Goal: Transaction & Acquisition: Book appointment/travel/reservation

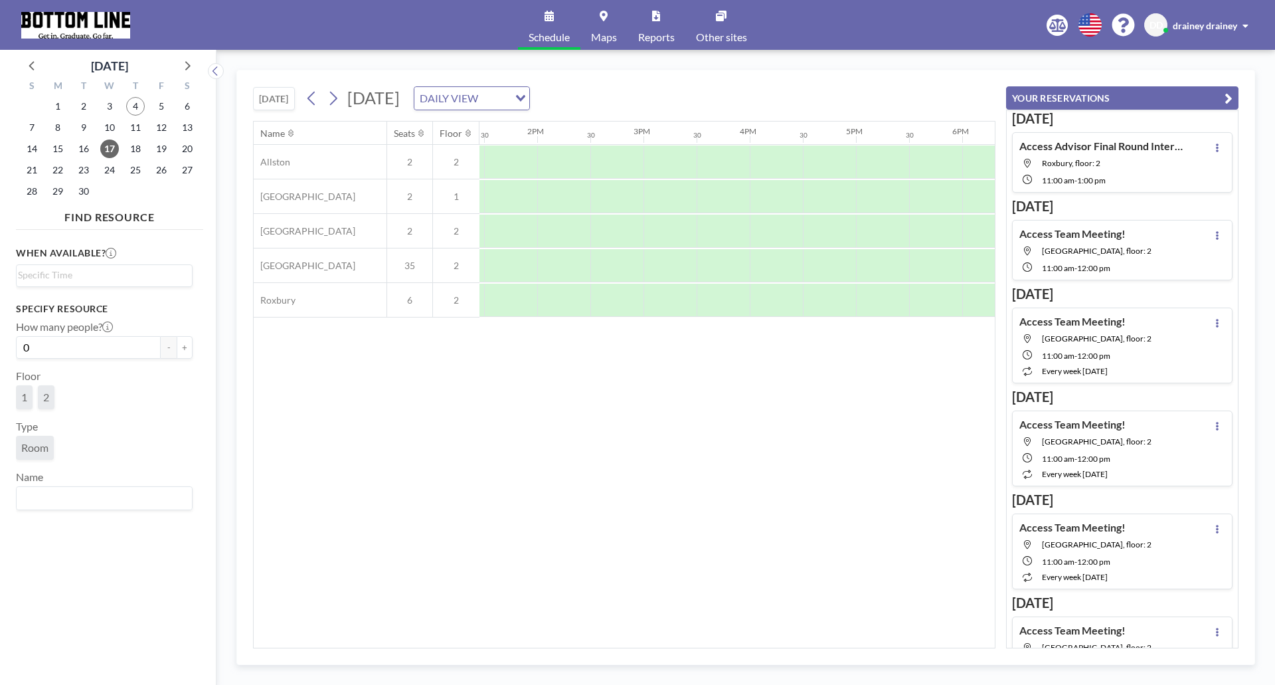
scroll to position [0, 1468]
click at [775, 265] on div at bounding box center [790, 265] width 53 height 33
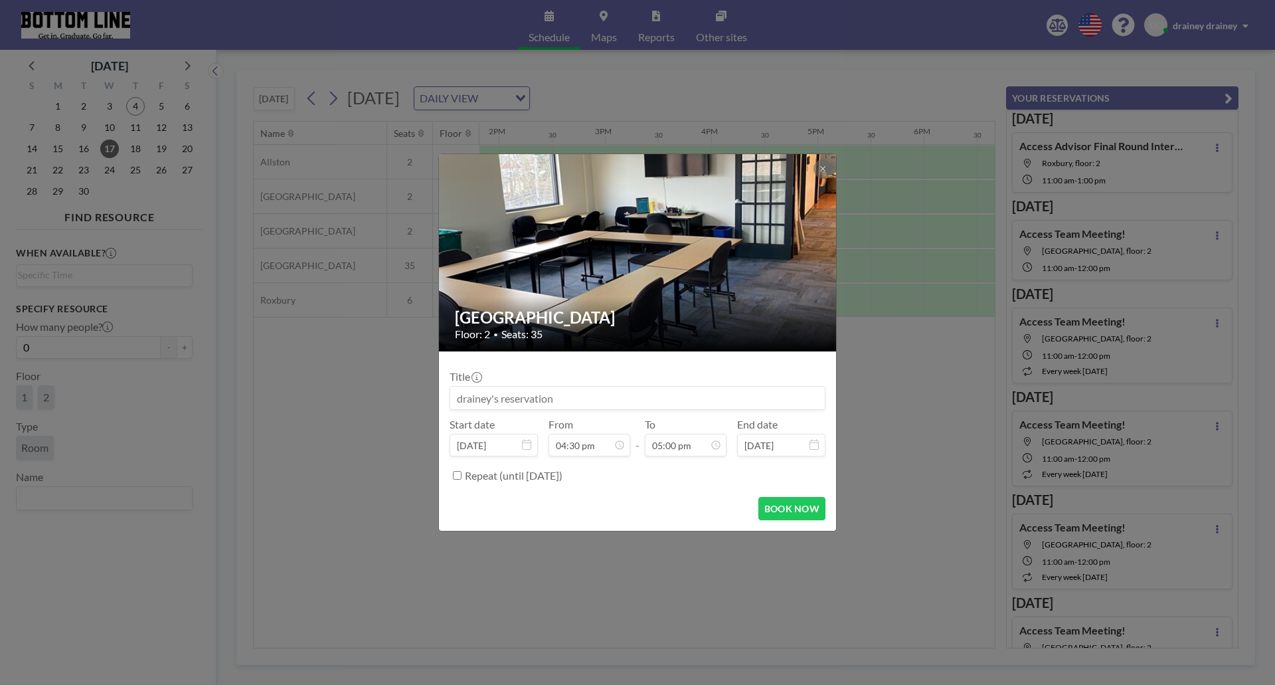
click at [586, 400] on input at bounding box center [637, 397] width 375 height 23
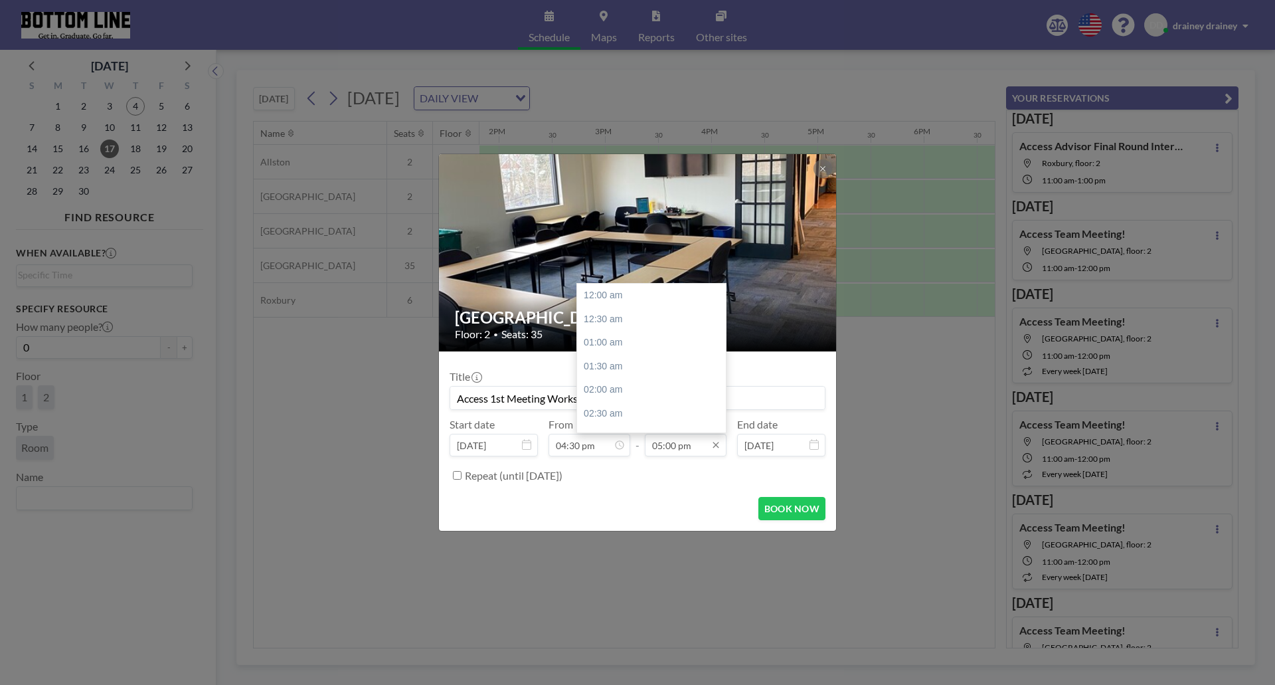
scroll to position [804, 0]
type input "Access 1st Meeting Workshop"
click at [717, 452] on input "05:00 pm" at bounding box center [686, 445] width 82 height 23
click at [626, 390] on div "07:00 pm" at bounding box center [654, 391] width 155 height 24
type input "07:00 pm"
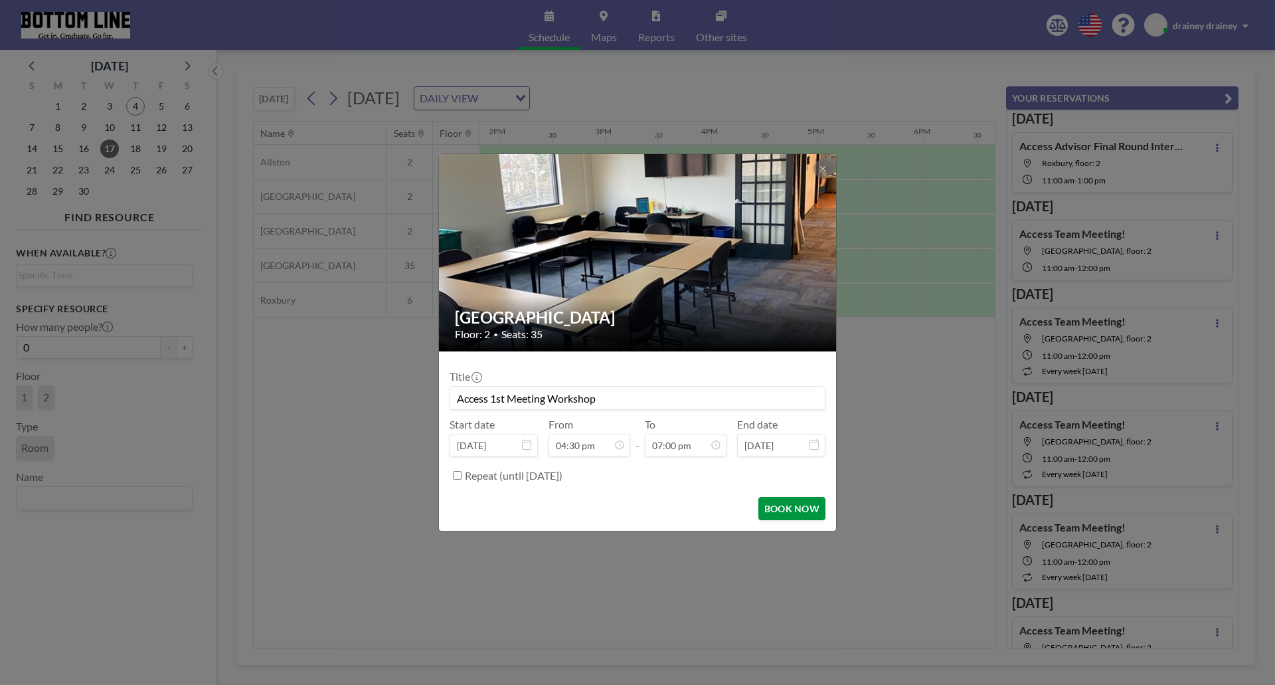
scroll to position [898, 0]
click at [797, 507] on button "BOOK NOW" at bounding box center [791, 508] width 67 height 23
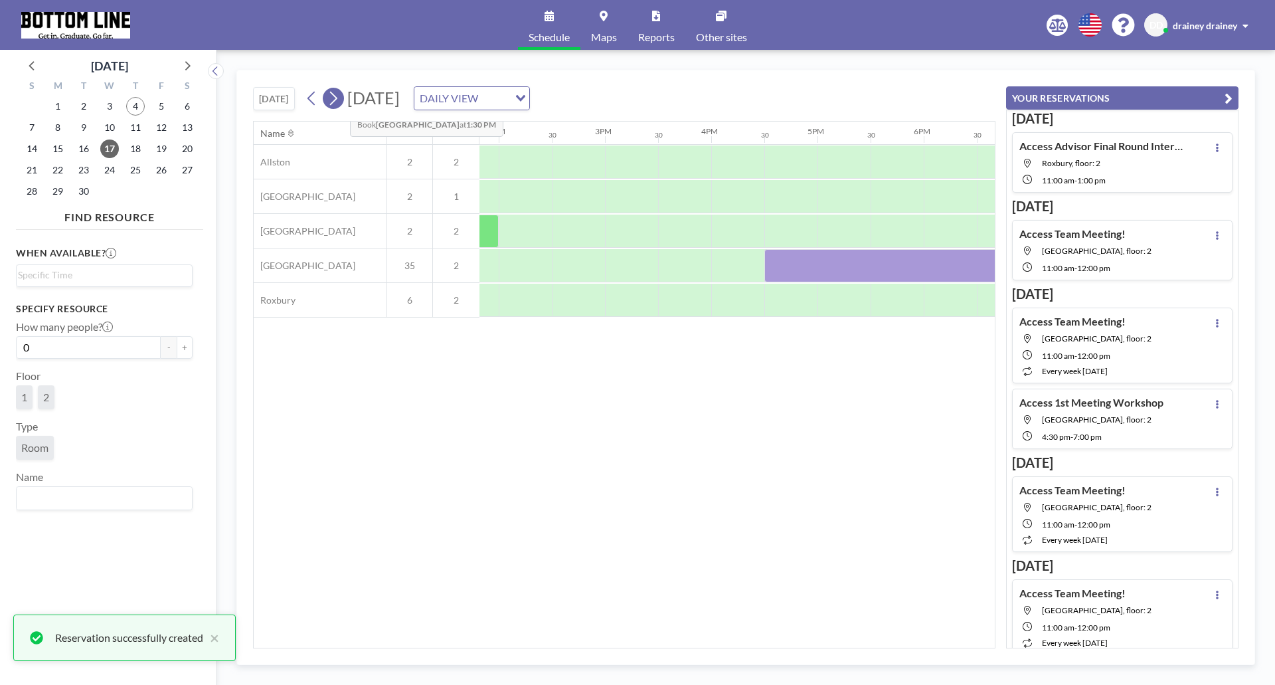
click at [339, 100] on icon at bounding box center [333, 98] width 13 height 20
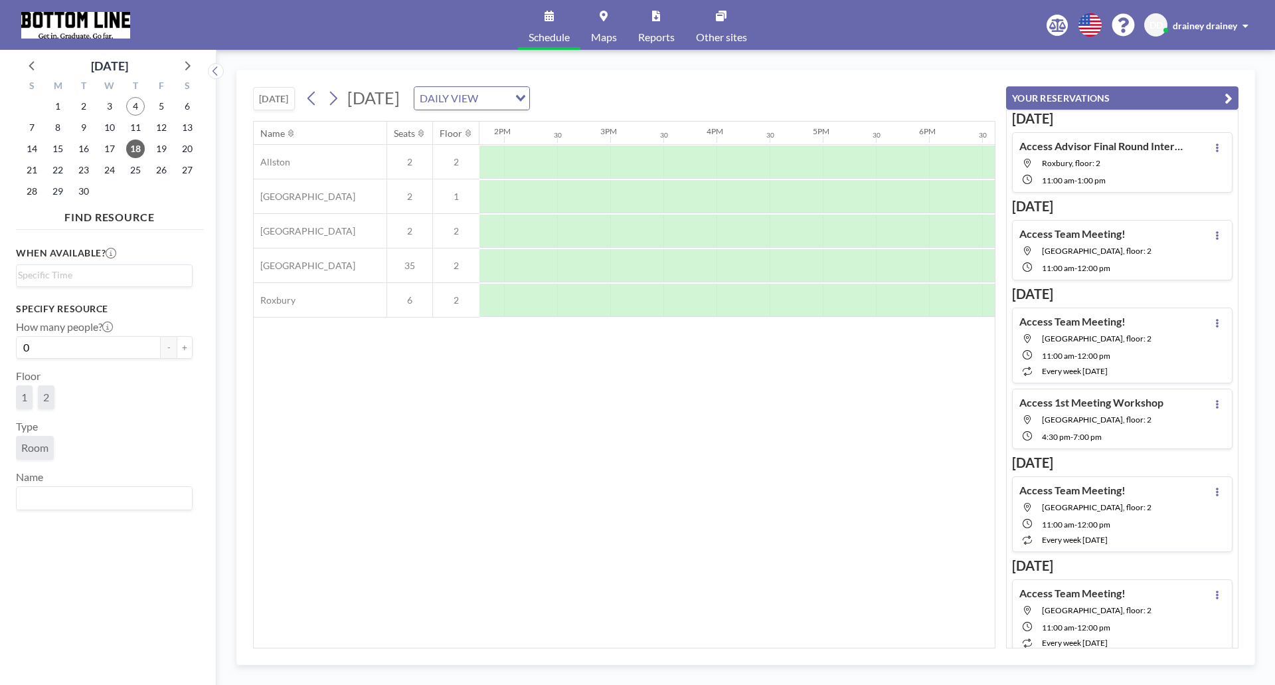
scroll to position [0, 1466]
click at [793, 268] on div at bounding box center [793, 265] width 53 height 33
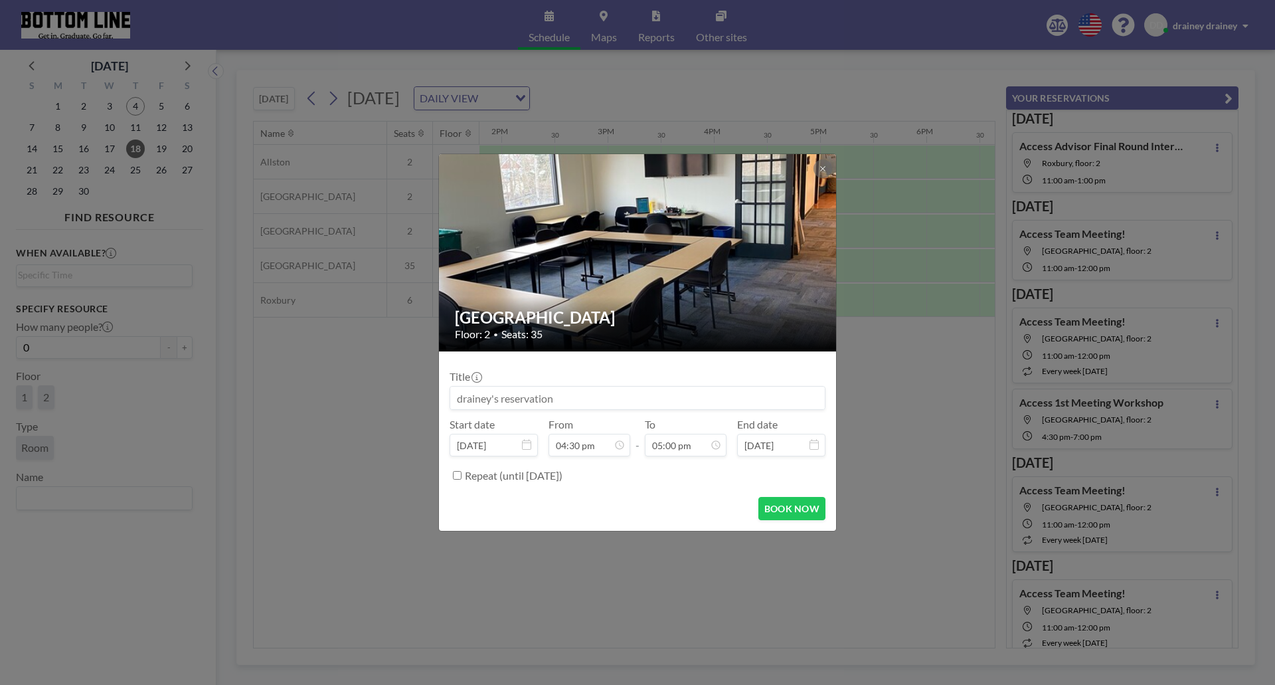
drag, startPoint x: 648, startPoint y: 401, endPoint x: 643, endPoint y: 408, distance: 9.0
click at [644, 411] on div "Title Start date [DATE] From 04:30 pm - To 05:00 pm End date [DATE] Repeat (unt…" at bounding box center [638, 424] width 376 height 124
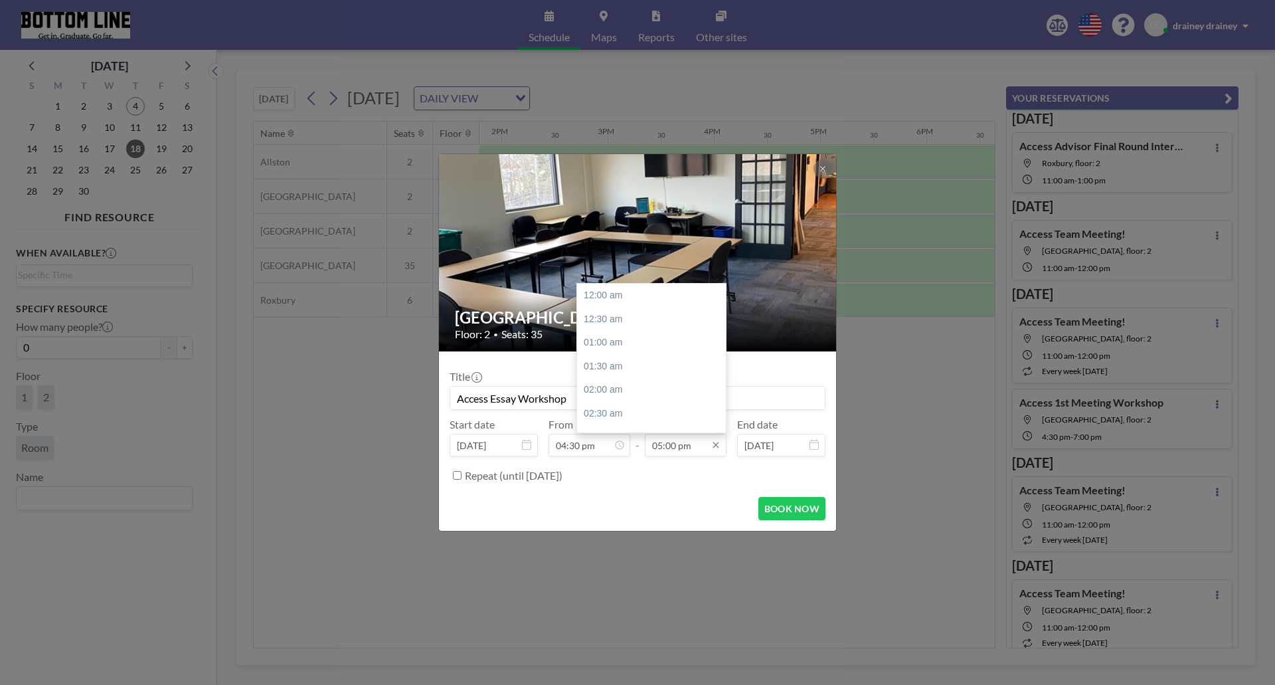
scroll to position [804, 0]
type input "Access Essay Workshop"
click at [649, 355] on div "06:30 pm" at bounding box center [654, 367] width 155 height 24
type input "06:30 pm"
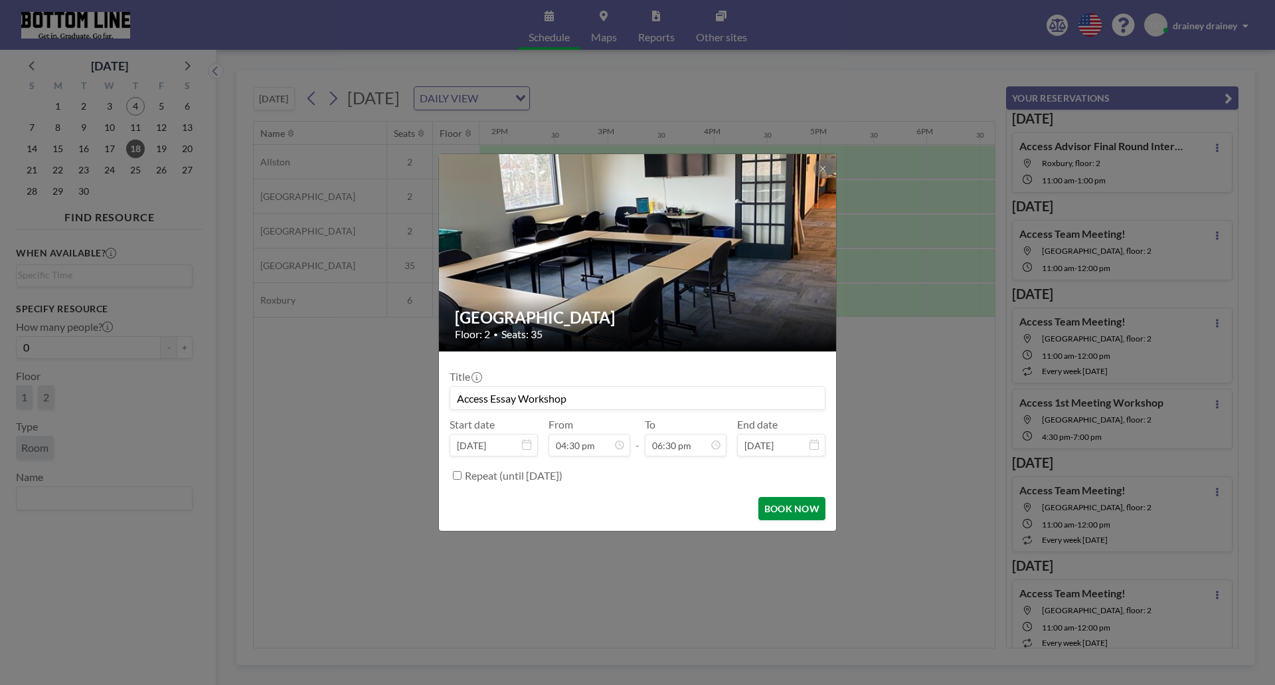
click at [786, 504] on button "BOOK NOW" at bounding box center [791, 508] width 67 height 23
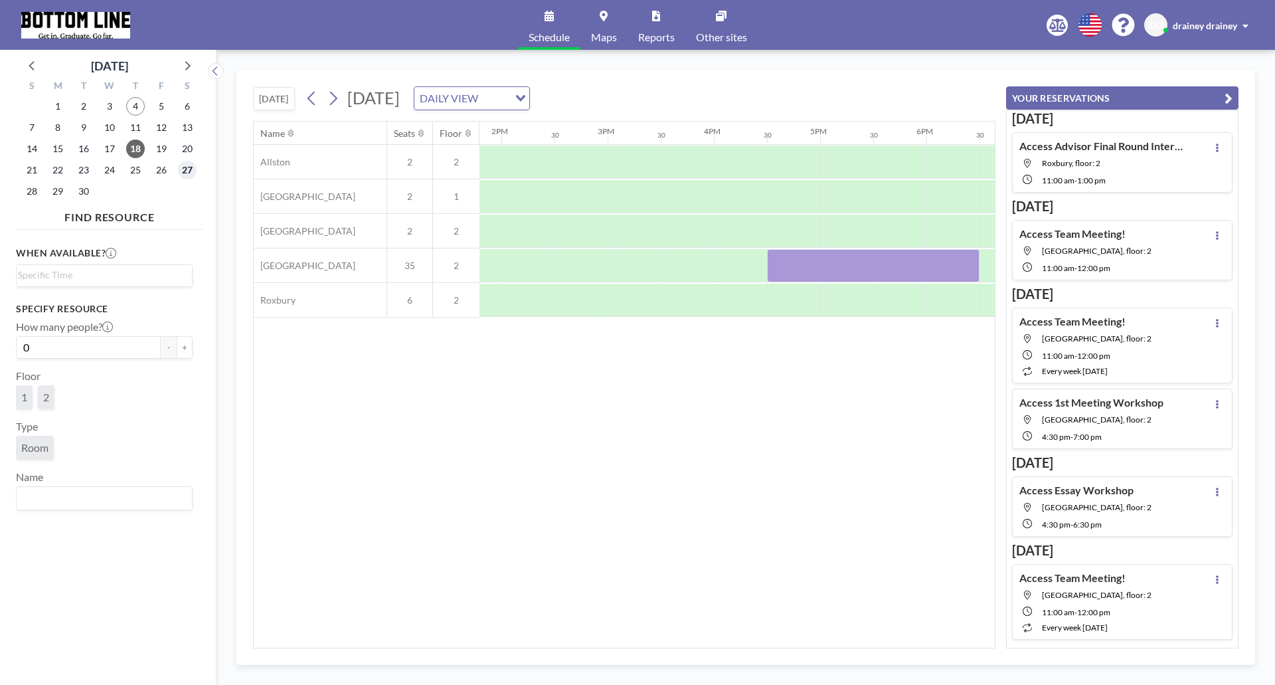
click at [189, 171] on span "27" at bounding box center [187, 170] width 19 height 19
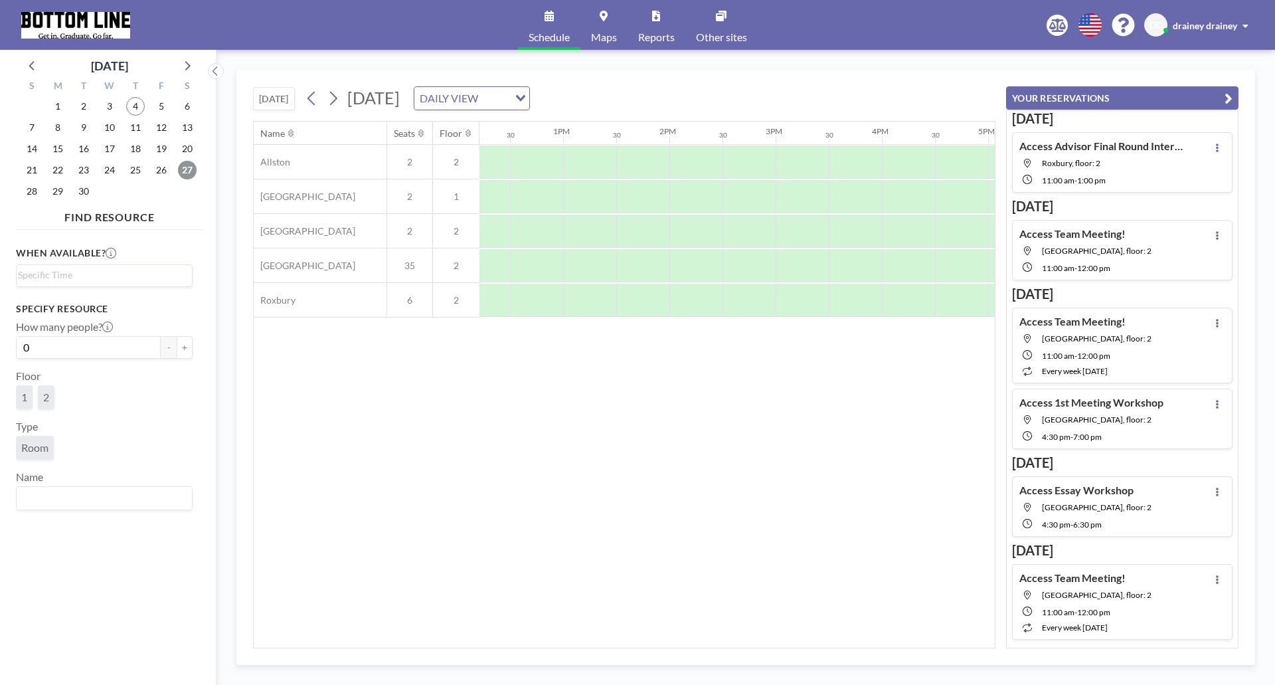
scroll to position [0, 1335]
click at [608, 254] on div at bounding box center [604, 265] width 53 height 33
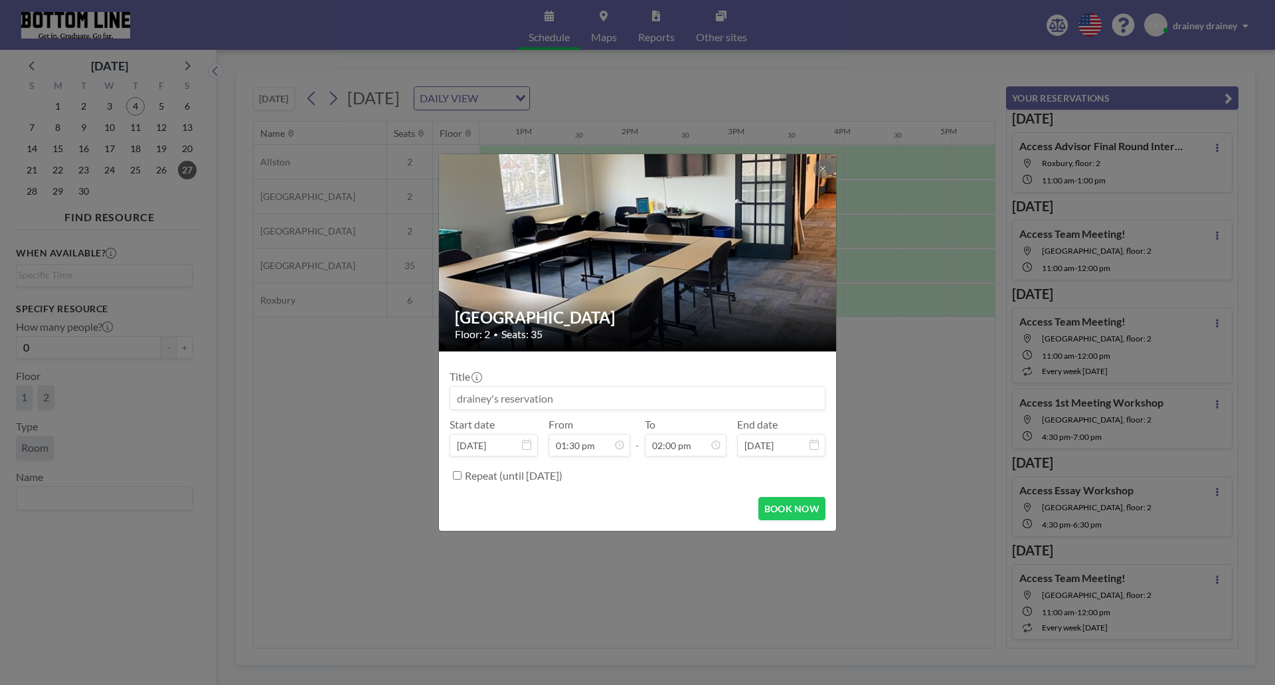
click at [602, 394] on input at bounding box center [637, 397] width 375 height 23
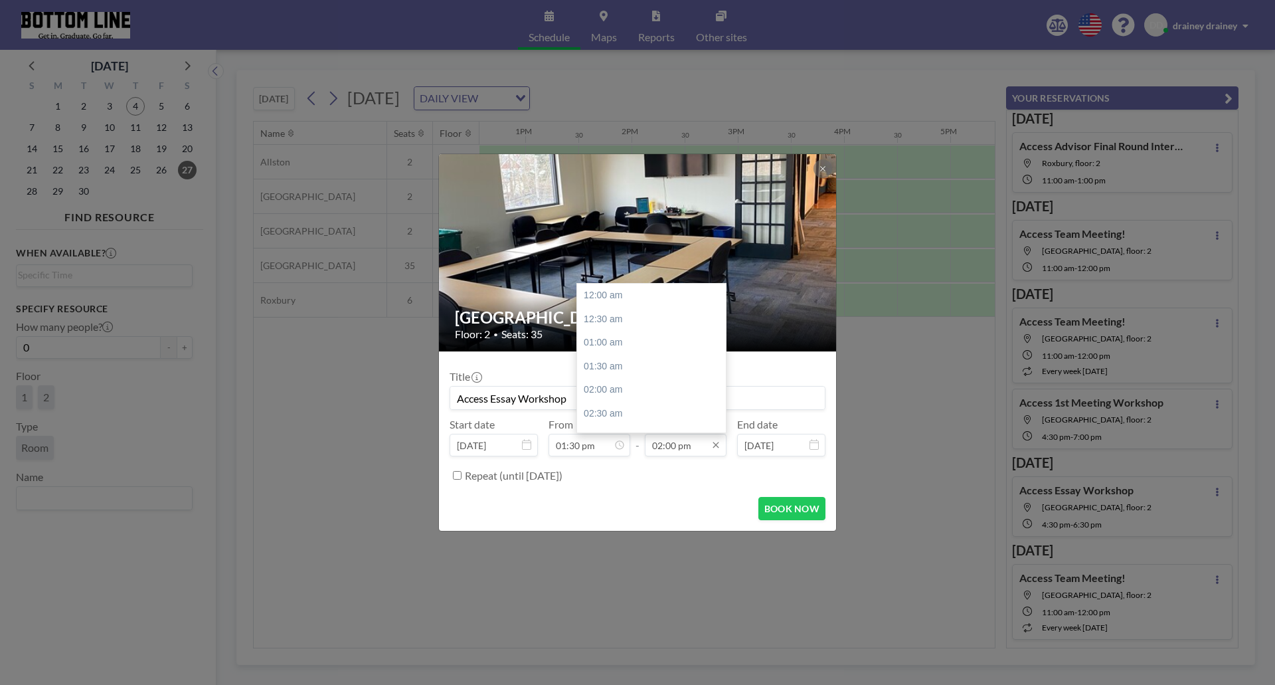
scroll to position [662, 0]
type input "Access Essay Workshop"
click at [641, 366] on div "03:30 pm" at bounding box center [654, 366] width 155 height 24
type input "03:30 pm"
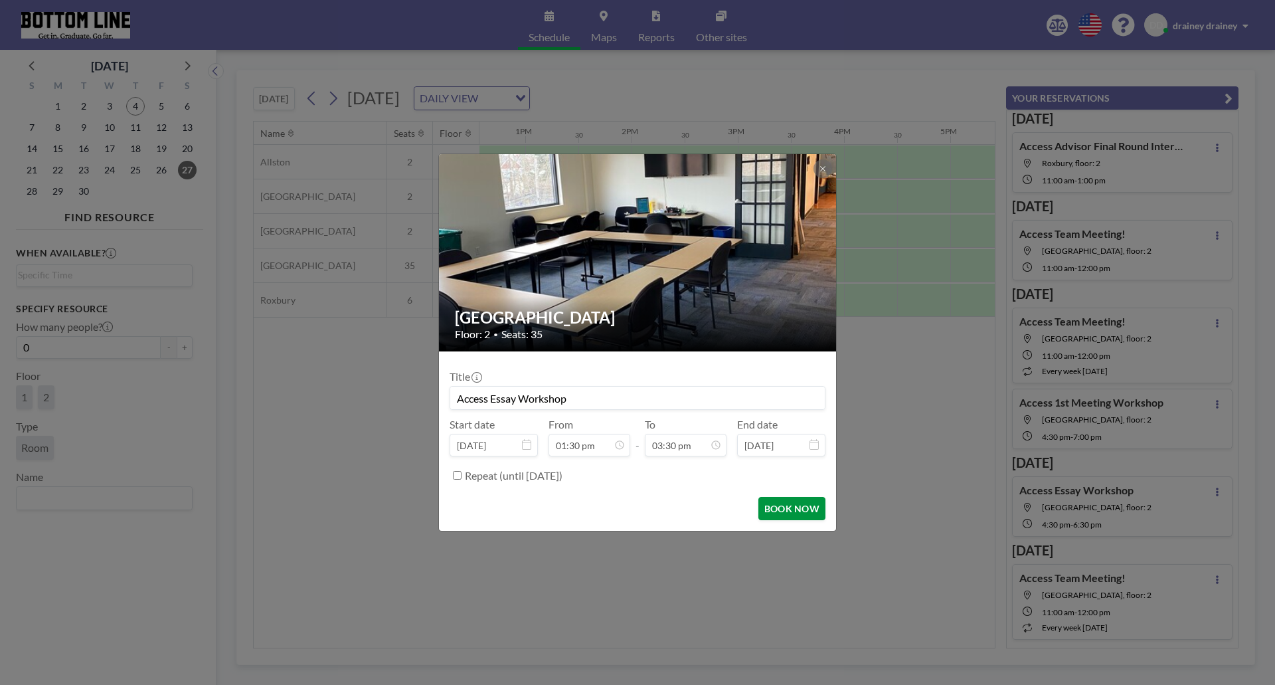
click at [784, 506] on button "BOOK NOW" at bounding box center [791, 508] width 67 height 23
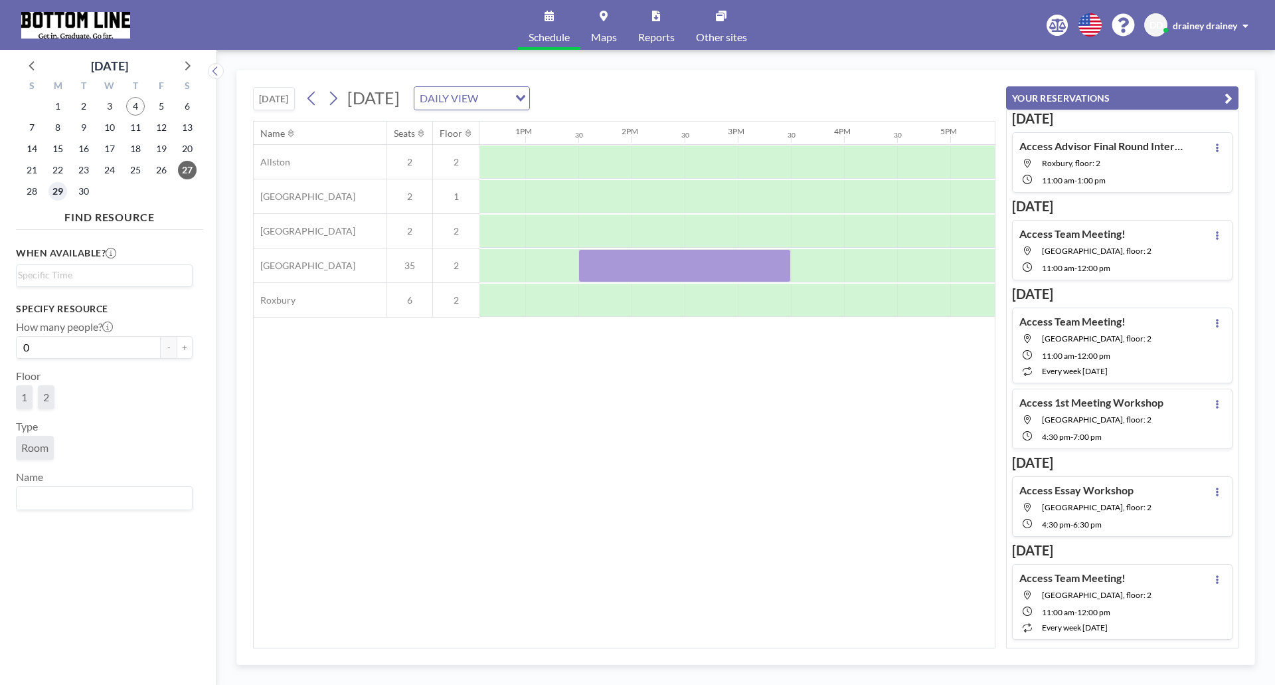
click at [53, 192] on span "29" at bounding box center [57, 191] width 19 height 19
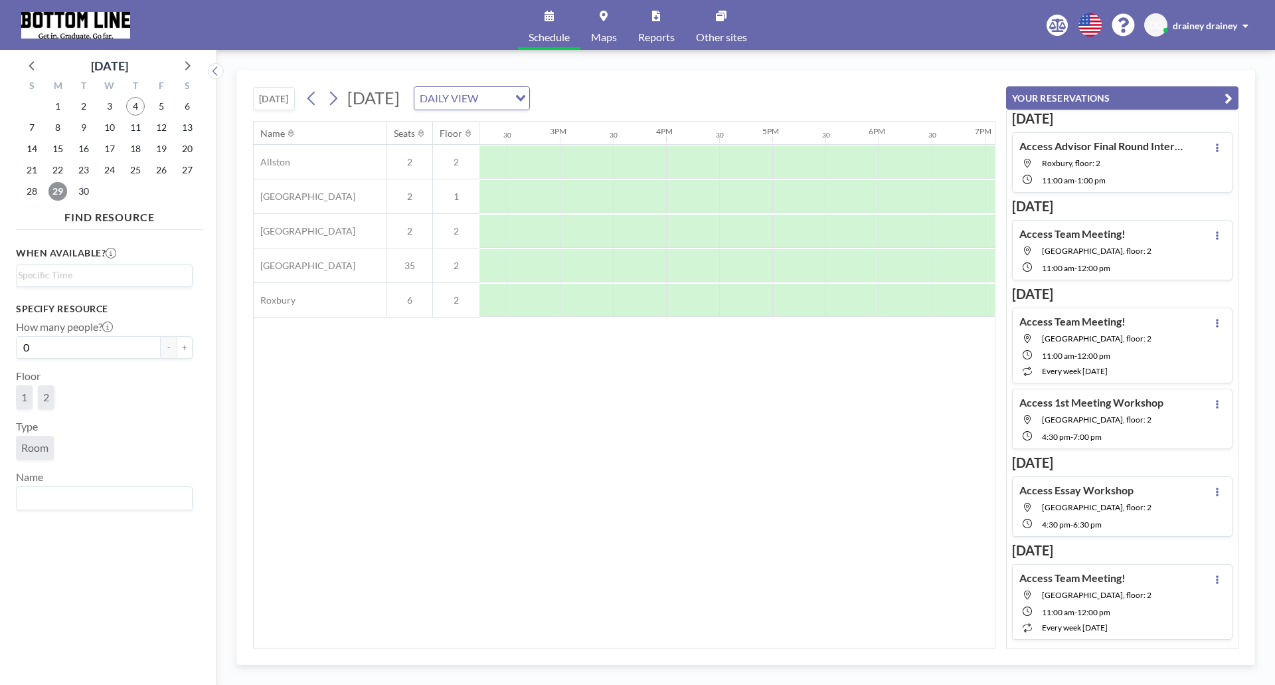
scroll to position [0, 1521]
click at [749, 262] on div at bounding box center [737, 265] width 53 height 33
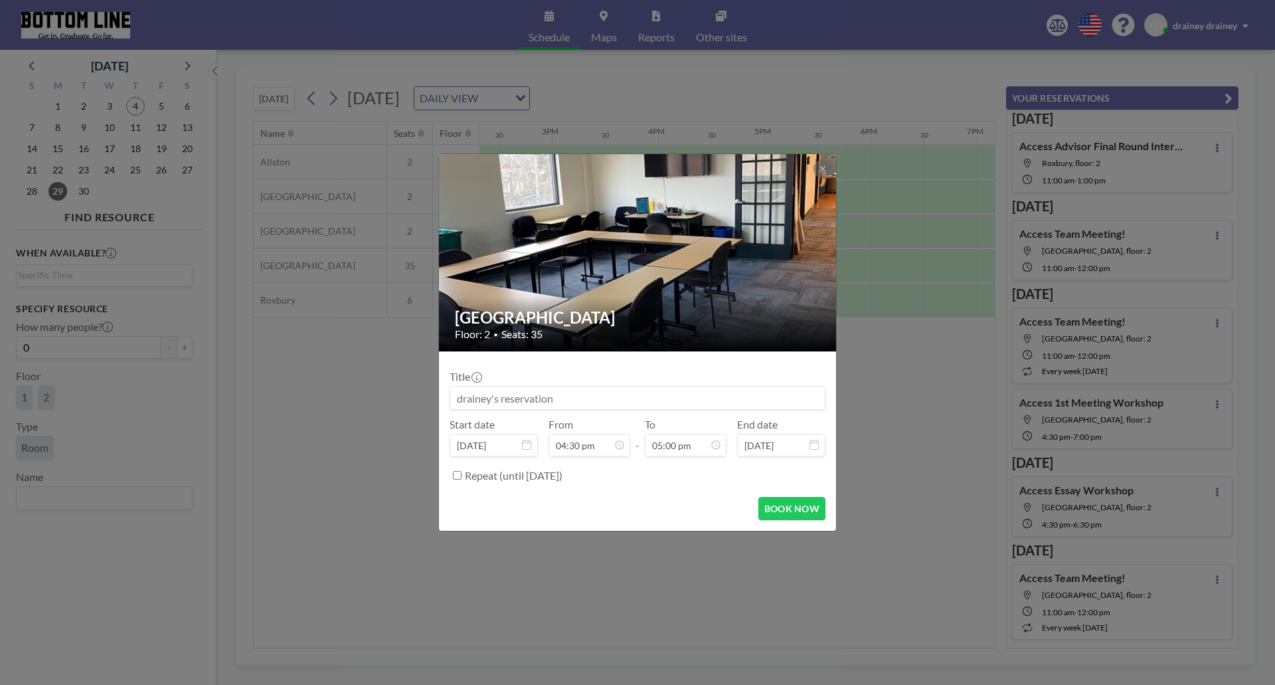
click at [663, 396] on input at bounding box center [637, 397] width 375 height 23
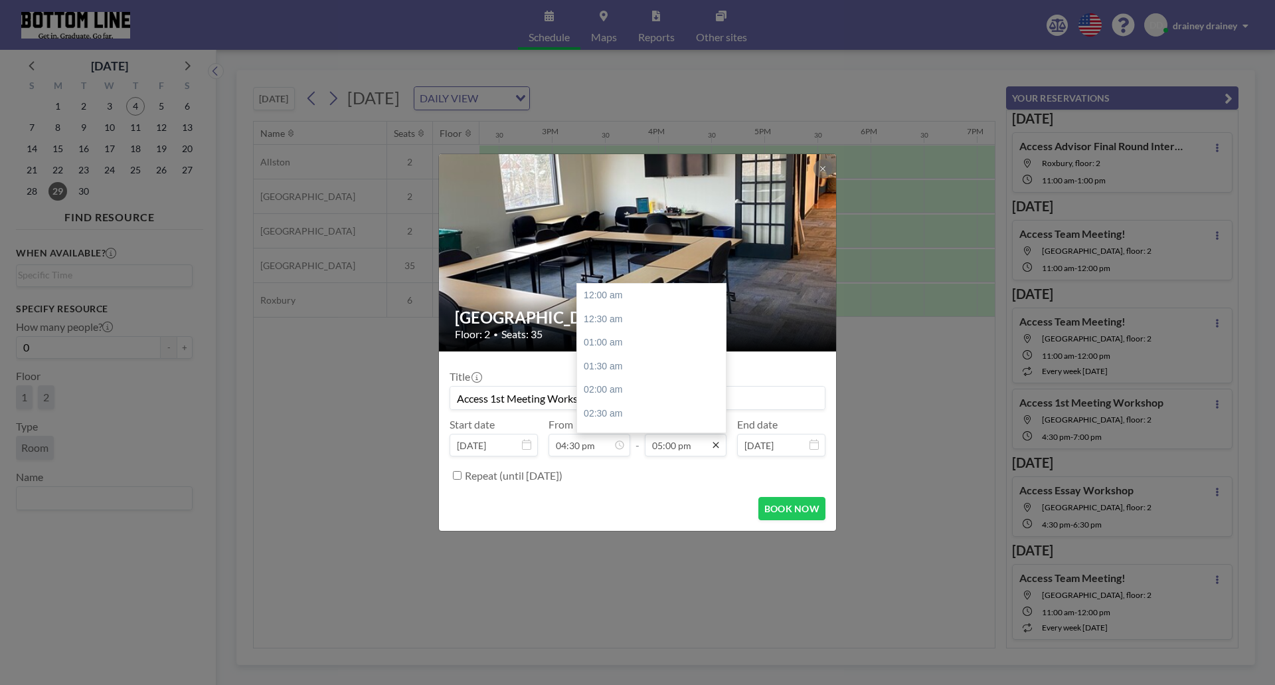
scroll to position [804, 0]
type input "Access 1st Meeting Workshop"
click at [641, 391] on div "07:00 pm" at bounding box center [654, 391] width 155 height 24
type input "07:00 pm"
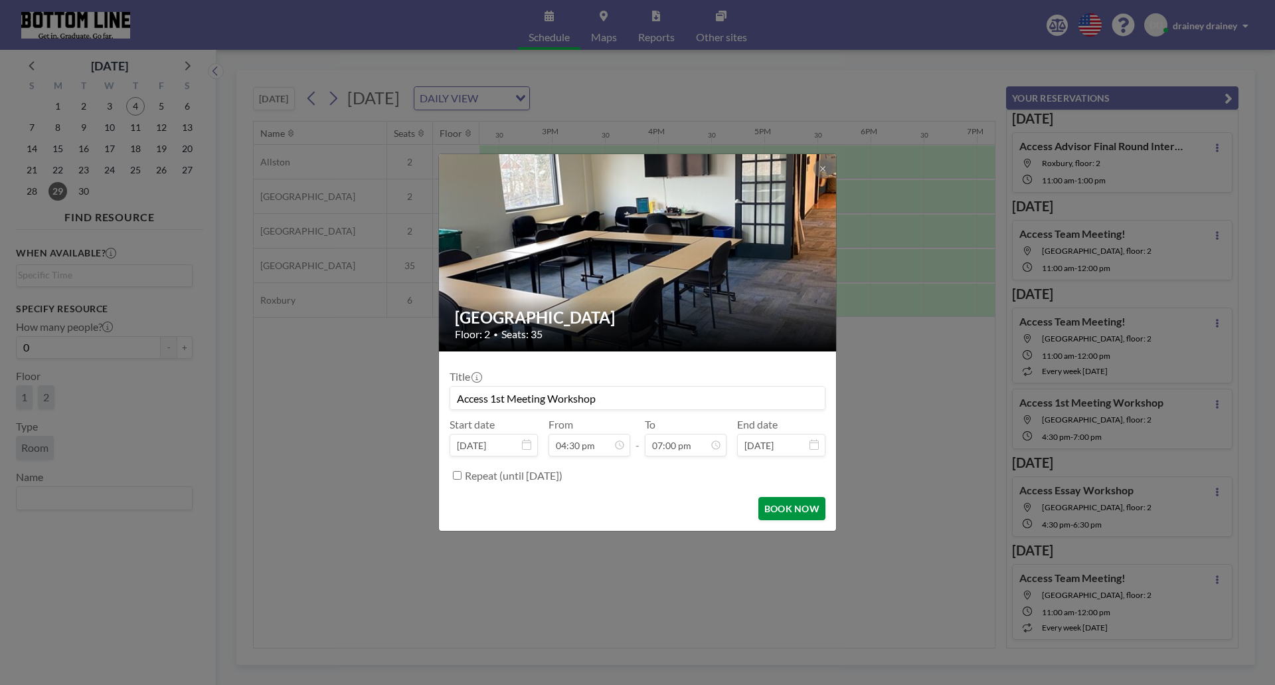
scroll to position [898, 0]
click at [800, 510] on button "BOOK NOW" at bounding box center [791, 508] width 67 height 23
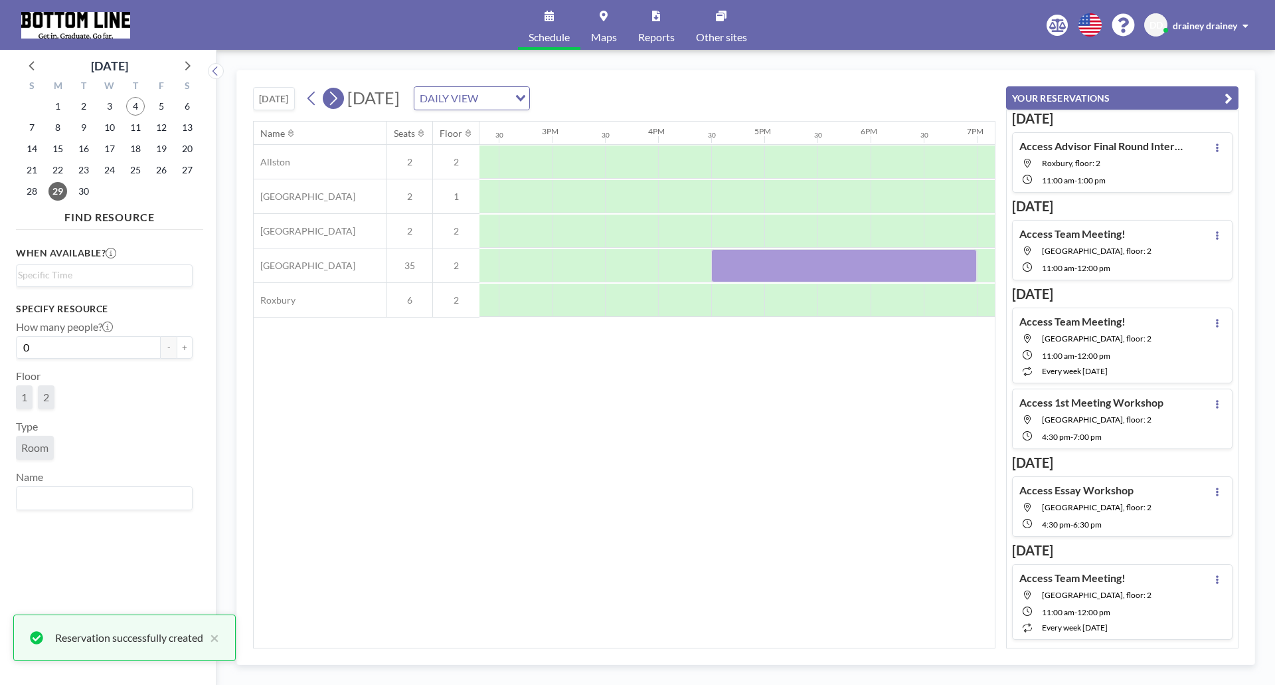
click at [336, 96] on icon at bounding box center [333, 99] width 7 height 14
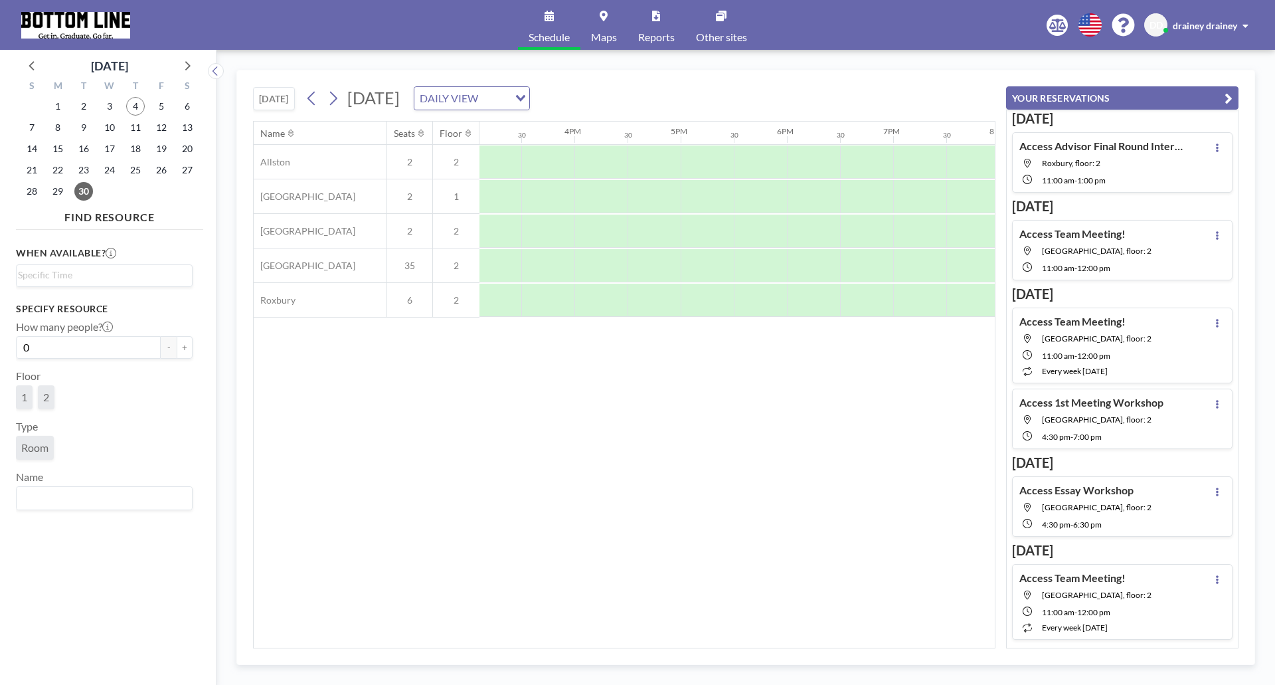
scroll to position [0, 1628]
click at [639, 263] on div at bounding box center [630, 265] width 53 height 33
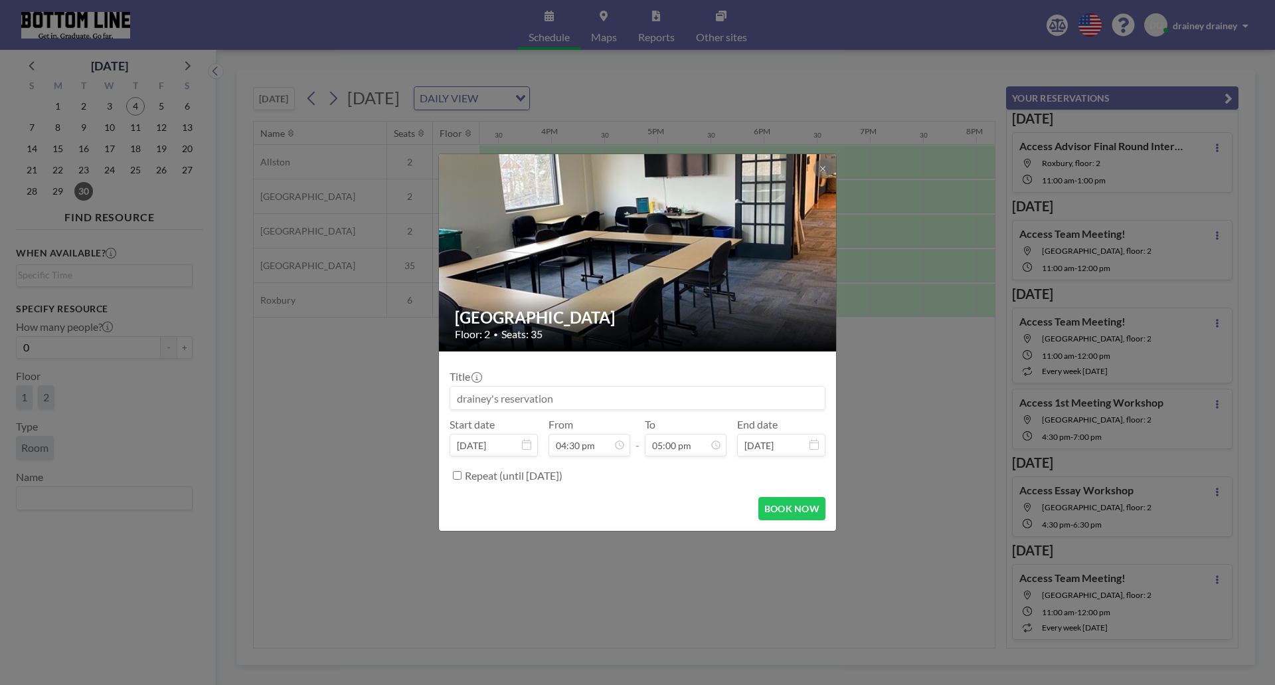
click at [547, 397] on input at bounding box center [637, 397] width 375 height 23
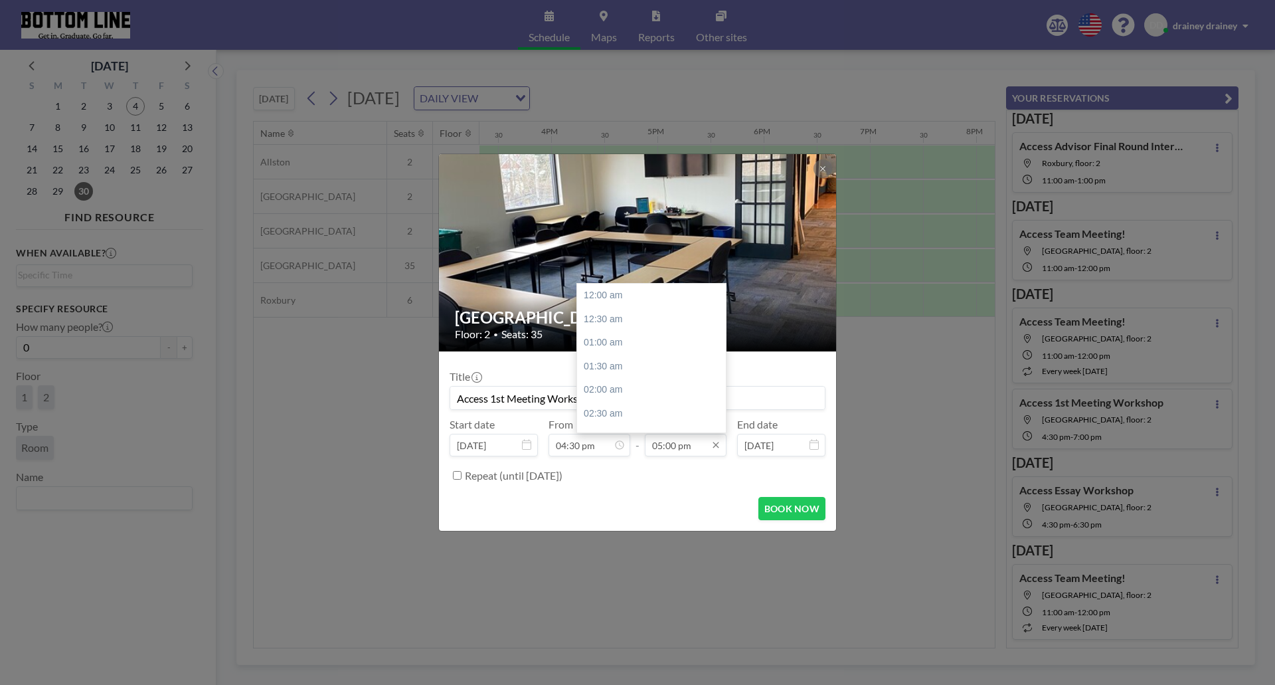
type input "Access 1st Meeting Workshop"
click at [689, 447] on input "05:00 pm" at bounding box center [686, 445] width 82 height 23
click at [645, 389] on div "07:00 pm" at bounding box center [654, 391] width 155 height 24
type input "07:00 pm"
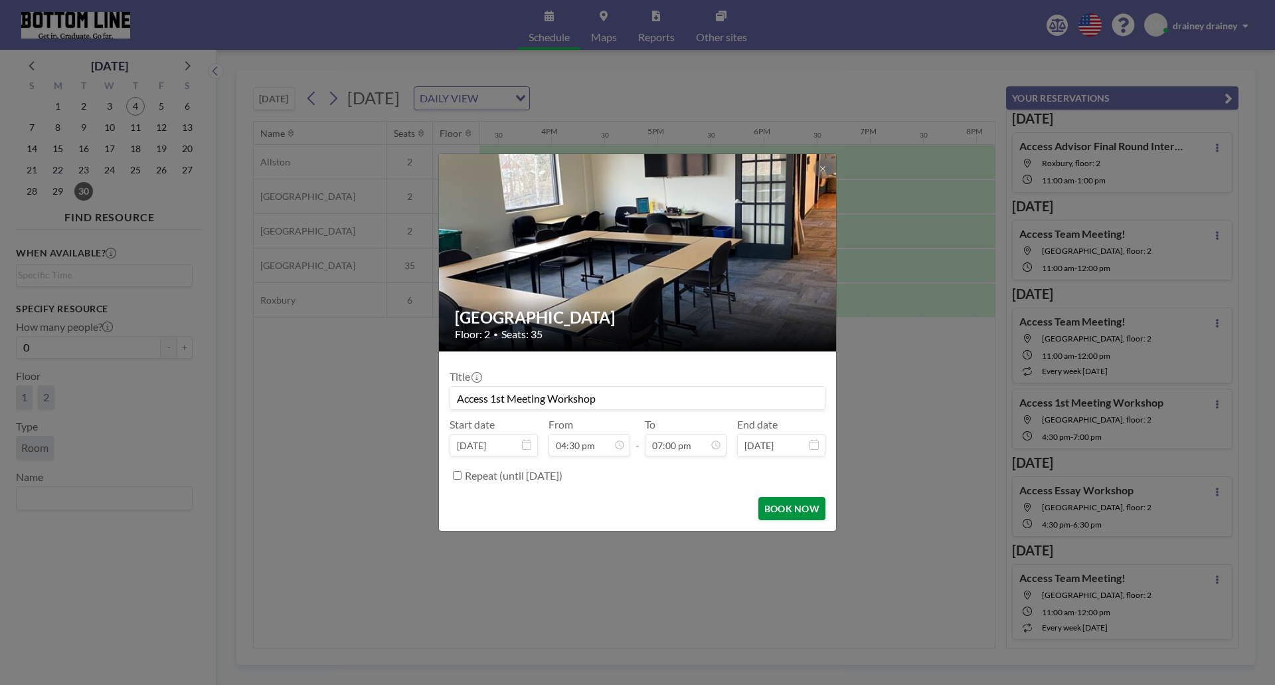
click at [802, 504] on button "BOOK NOW" at bounding box center [791, 508] width 67 height 23
